Goal: Task Accomplishment & Management: Manage account settings

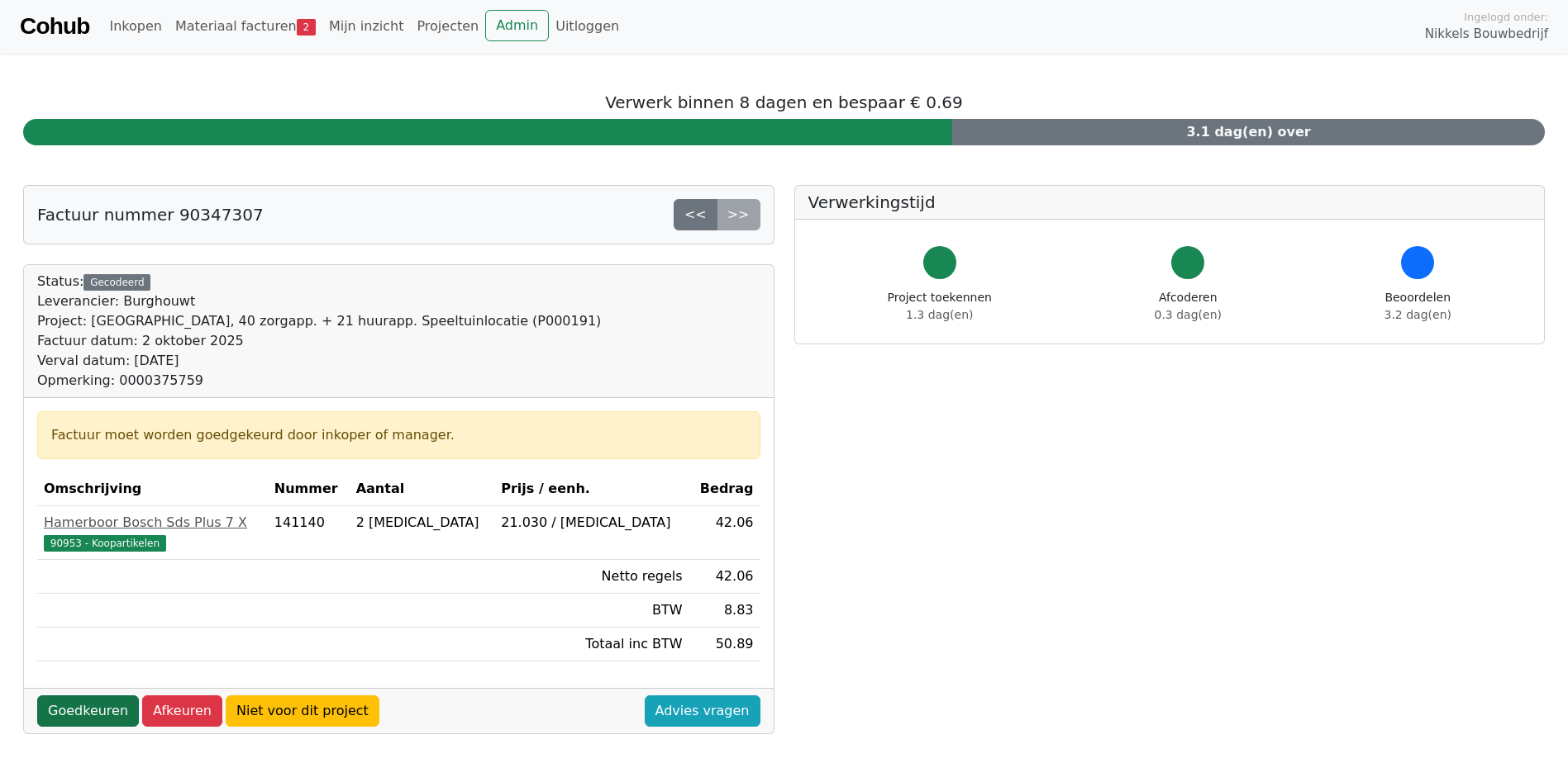
click at [87, 703] on link "Goedkeuren" at bounding box center [87, 711] width 102 height 32
click at [96, 710] on link "Goedkeuren" at bounding box center [87, 711] width 102 height 32
